Goal: Navigation & Orientation: Go to known website

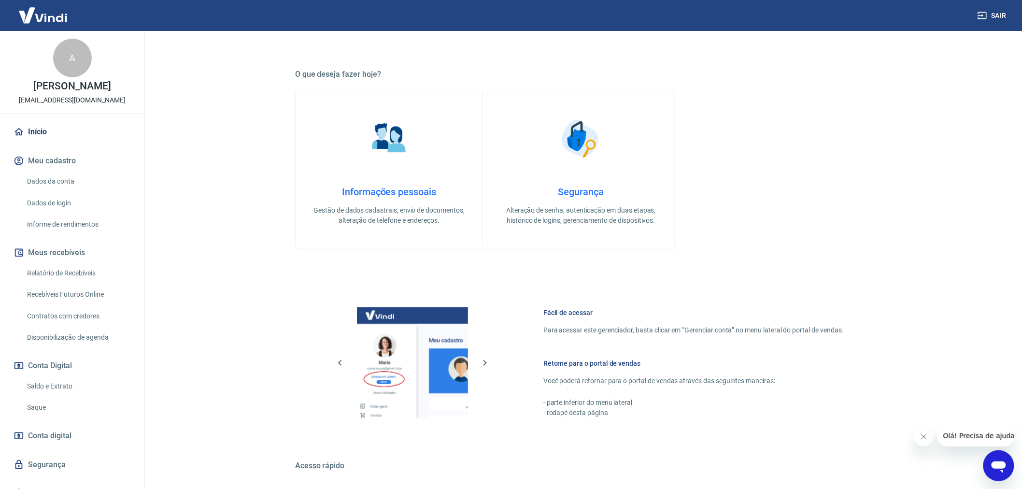
scroll to position [264, 0]
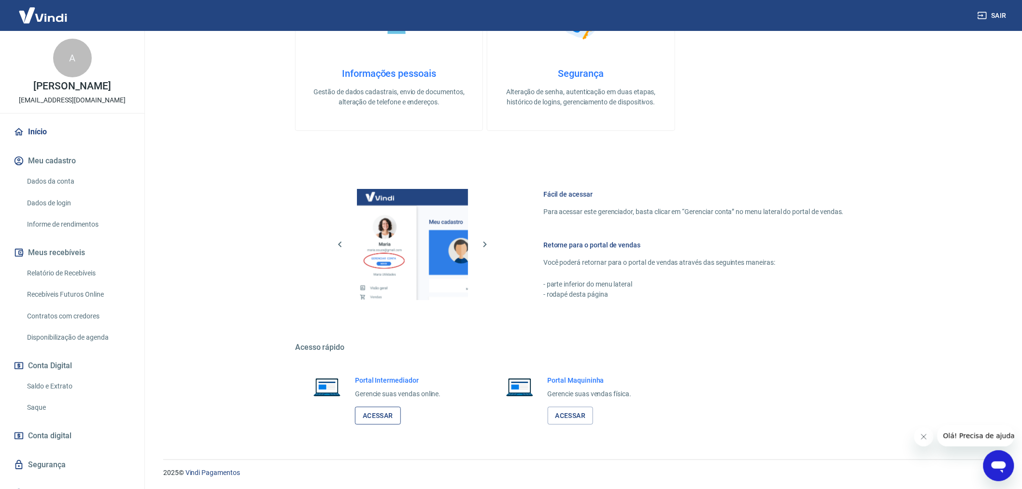
click at [393, 420] on link "Acessar" at bounding box center [378, 416] width 46 height 18
click at [561, 408] on link "Acessar" at bounding box center [571, 416] width 46 height 18
